Goal: Task Accomplishment & Management: Use online tool/utility

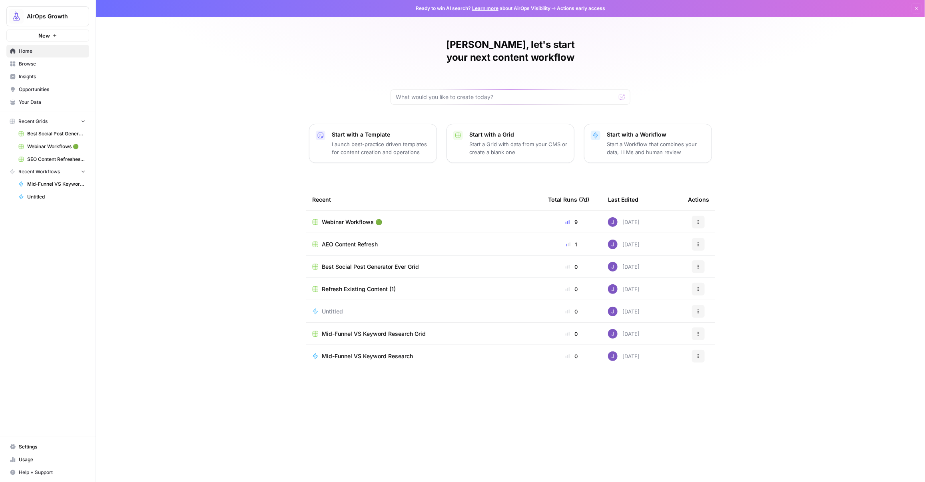
click at [352, 218] on span "Webinar Workflows 🟢" at bounding box center [352, 222] width 60 height 8
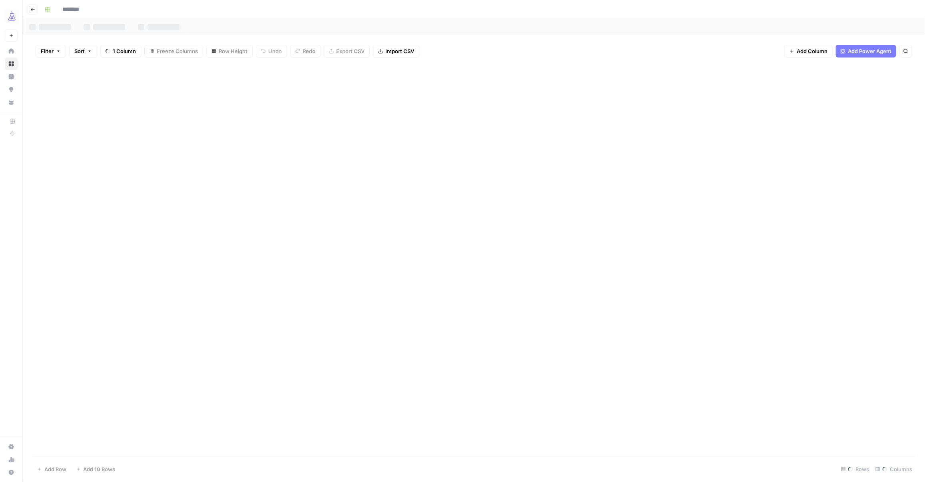
type input "**********"
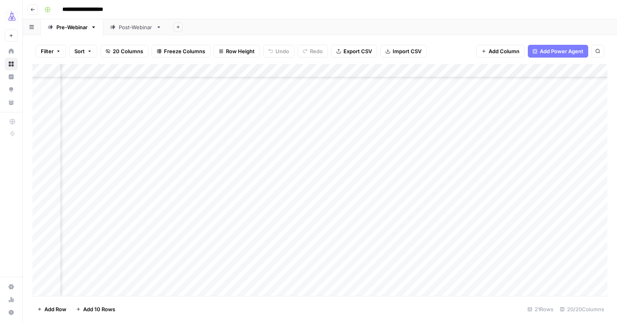
scroll to position [70, 695]
click at [176, 245] on div "Add Column" at bounding box center [319, 180] width 575 height 232
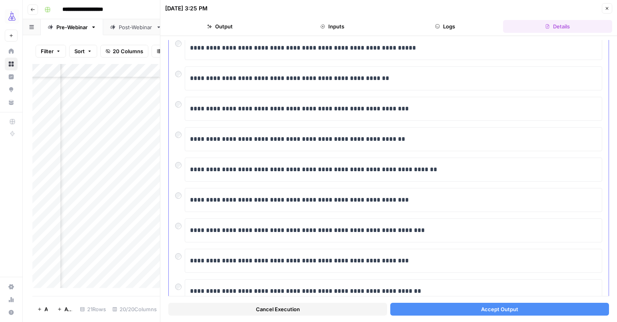
scroll to position [277, 0]
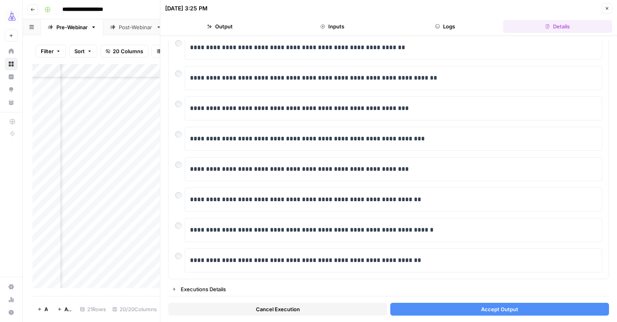
click at [604, 10] on icon "button" at bounding box center [606, 8] width 5 height 5
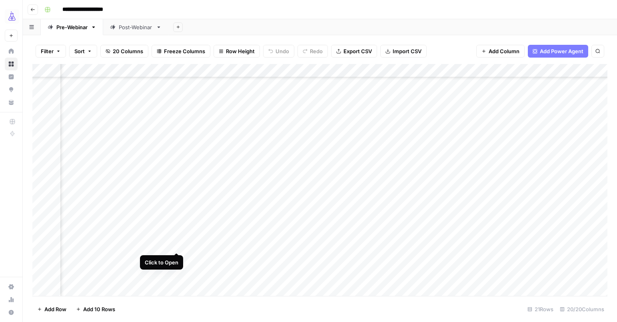
click at [177, 245] on div "Add Column" at bounding box center [319, 180] width 575 height 232
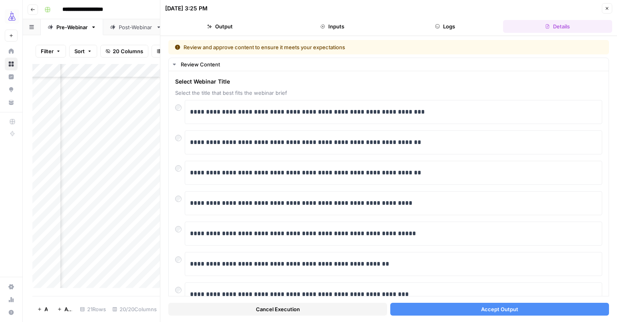
click at [514, 314] on button "Accept Output" at bounding box center [499, 308] width 219 height 13
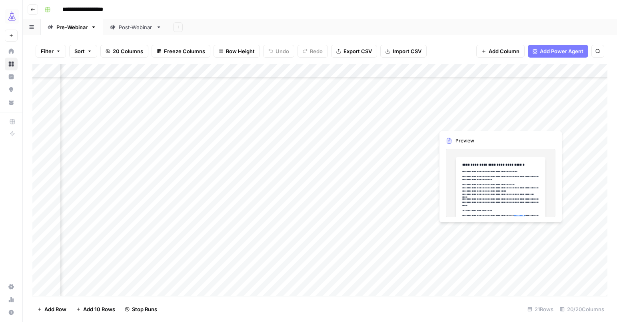
click at [464, 230] on div "Add Column" at bounding box center [319, 180] width 575 height 232
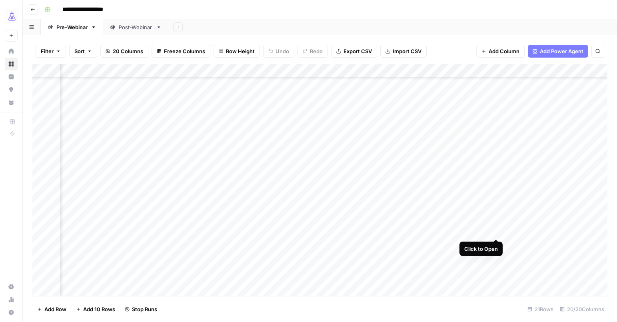
click at [494, 229] on div "Add Column" at bounding box center [319, 180] width 575 height 232
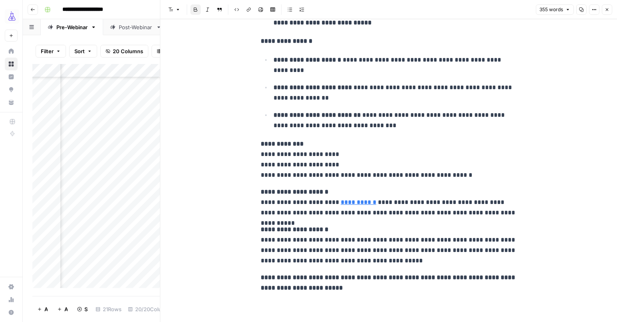
scroll to position [332, 0]
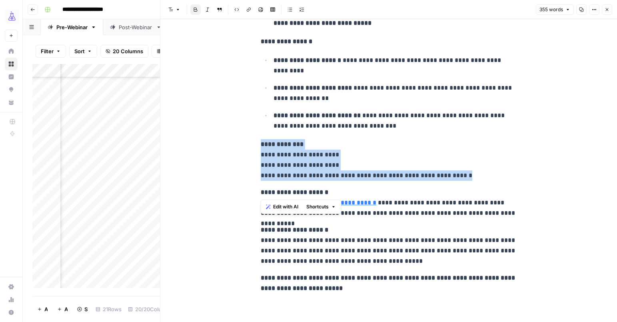
drag, startPoint x: 259, startPoint y: 143, endPoint x: 469, endPoint y: 183, distance: 213.9
click at [606, 8] on icon "button" at bounding box center [606, 9] width 5 height 5
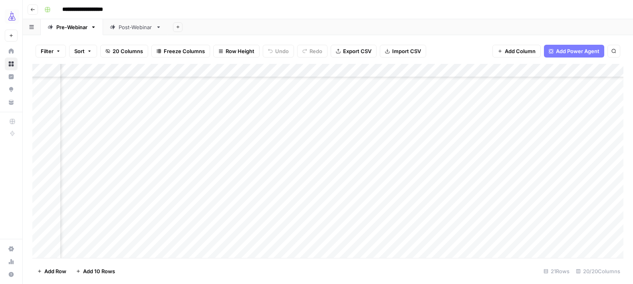
scroll to position [105, 480]
click at [436, 210] on div "Add Column" at bounding box center [327, 161] width 591 height 194
click at [481, 207] on div "Add Column" at bounding box center [327, 161] width 591 height 194
click at [408, 209] on div "Add Column" at bounding box center [327, 161] width 591 height 194
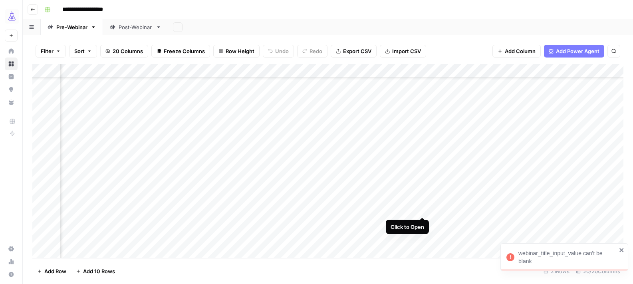
click at [424, 209] on div "Add Column" at bounding box center [327, 161] width 591 height 194
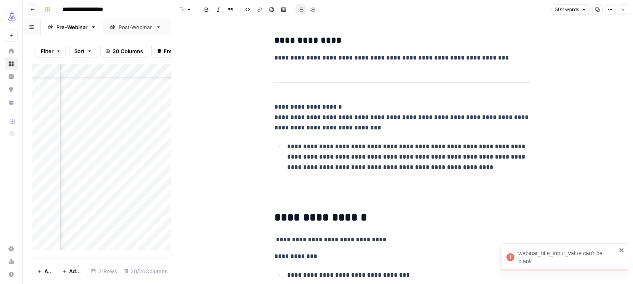
click at [396, 62] on p "**********" at bounding box center [403, 58] width 256 height 10
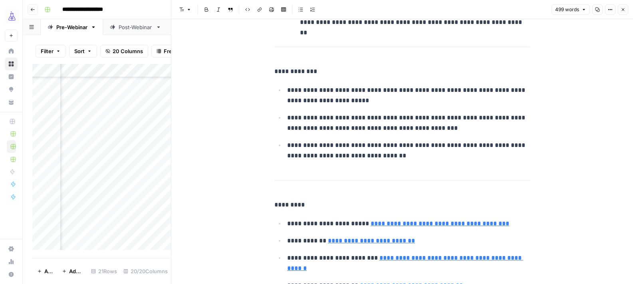
scroll to position [1050, 0]
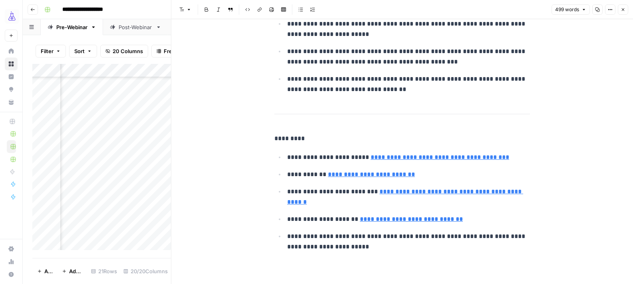
click at [623, 10] on icon "button" at bounding box center [623, 9] width 5 height 5
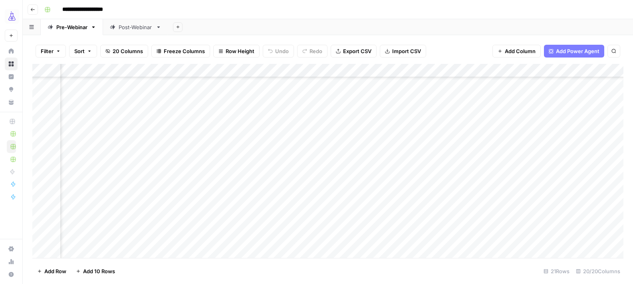
click at [328, 207] on div "Add Column" at bounding box center [327, 161] width 591 height 194
type textarea "**********"
click at [484, 210] on div "Add Column" at bounding box center [327, 161] width 591 height 194
